Goal: Find specific page/section: Find specific page/section

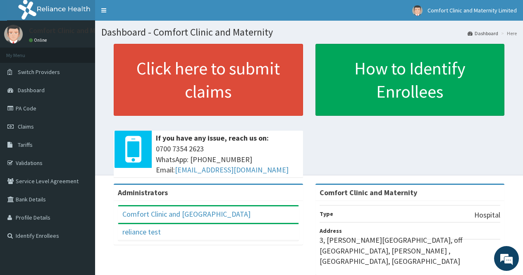
click at [298, 163] on span "0700 7354 2623 WhatsApp: 017001580 Email: hellonigeria@getreliancehealth.com" at bounding box center [227, 160] width 143 height 32
click at [41, 106] on link "PA Code" at bounding box center [47, 108] width 95 height 18
